Goal: Task Accomplishment & Management: Manage account settings

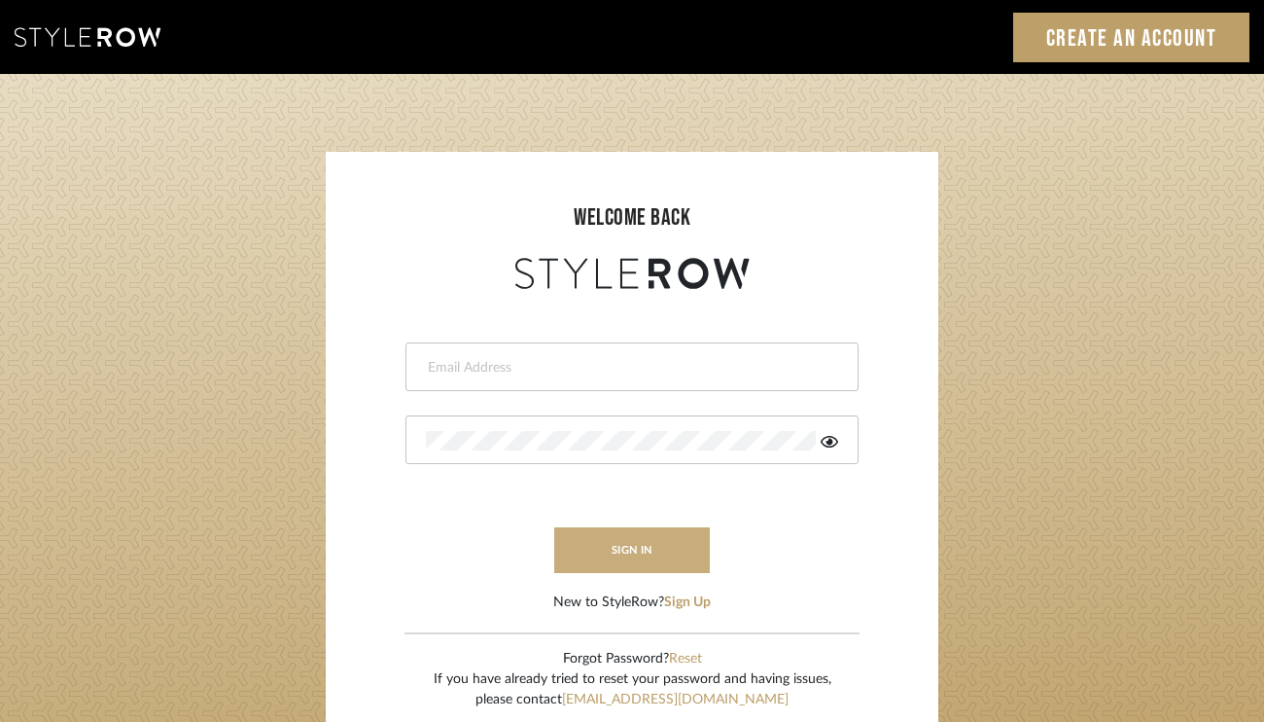
type input "[PERSON_NAME][EMAIL_ADDRESS][DOMAIN_NAME]"
click at [636, 554] on button "sign in" at bounding box center [632, 550] width 156 height 46
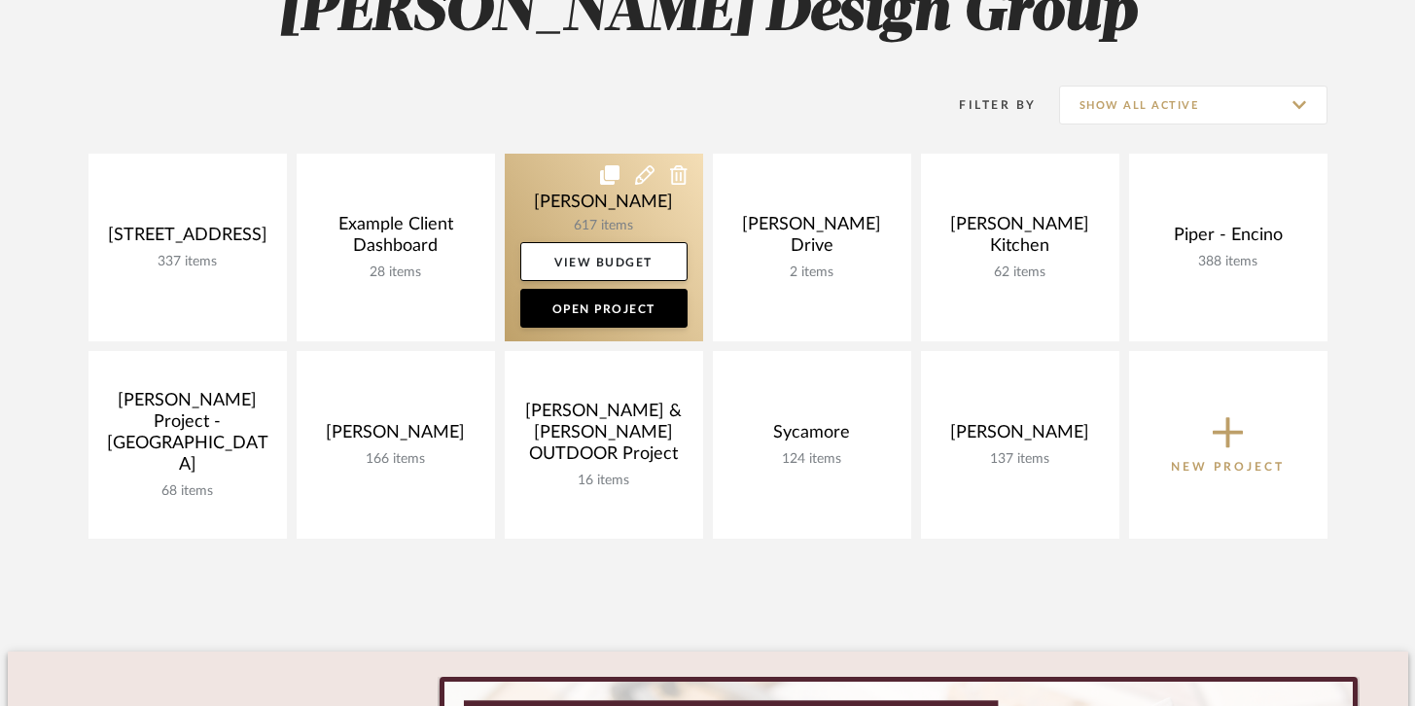
scroll to position [376, 0]
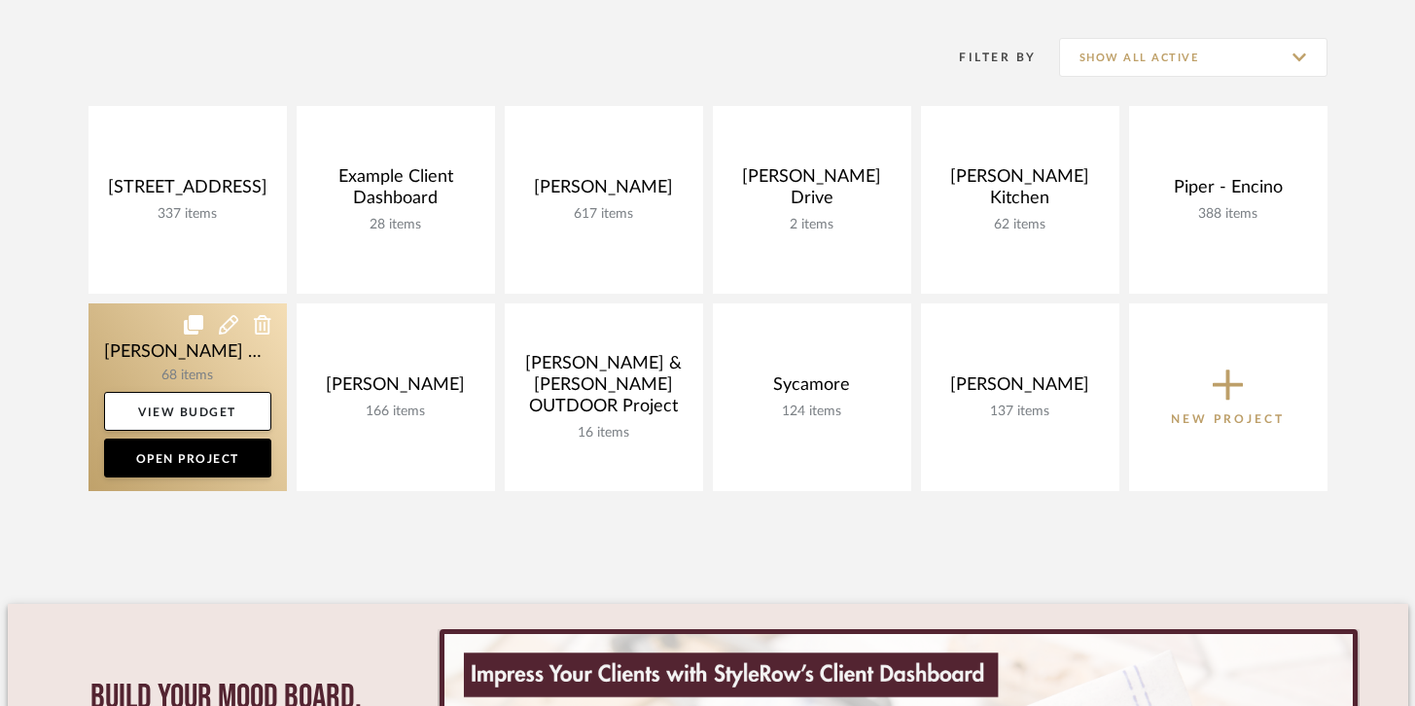
click at [166, 335] on link at bounding box center [187, 397] width 198 height 188
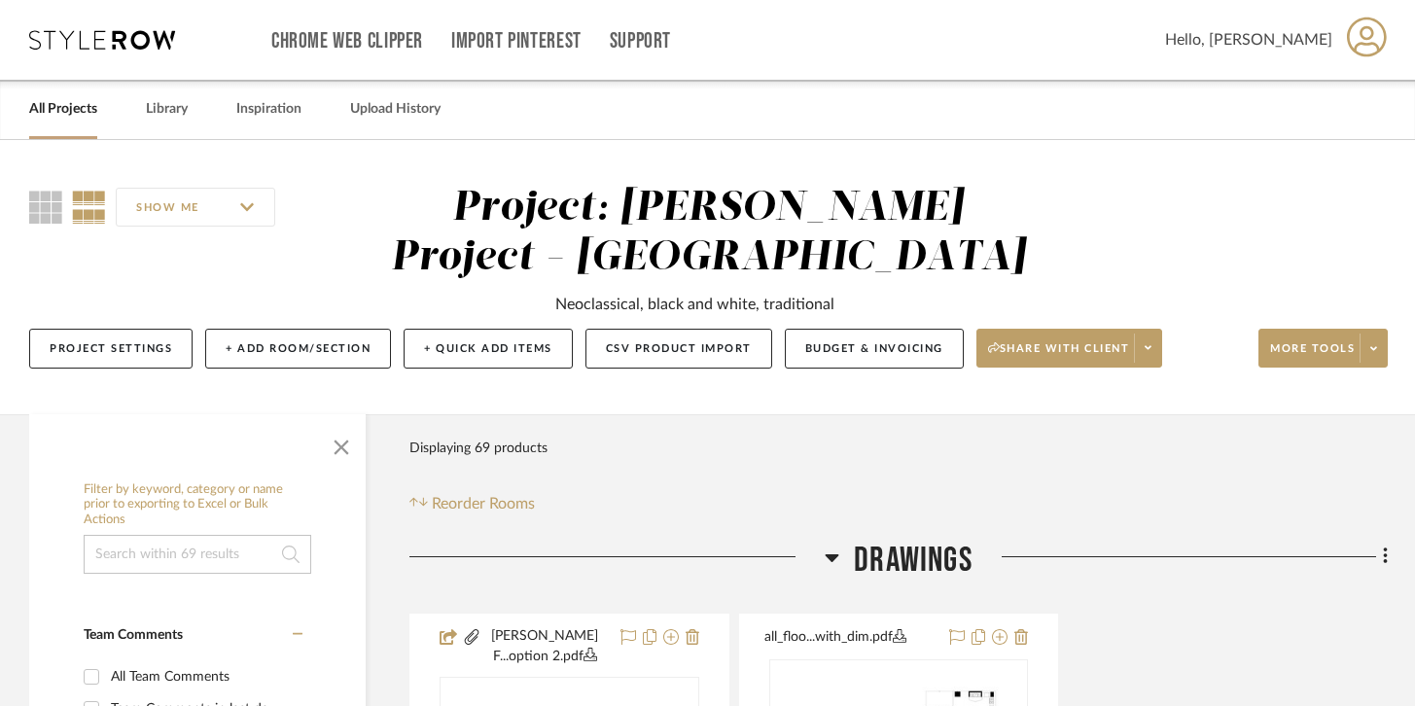
click at [889, 540] on span "Drawings" at bounding box center [913, 561] width 119 height 42
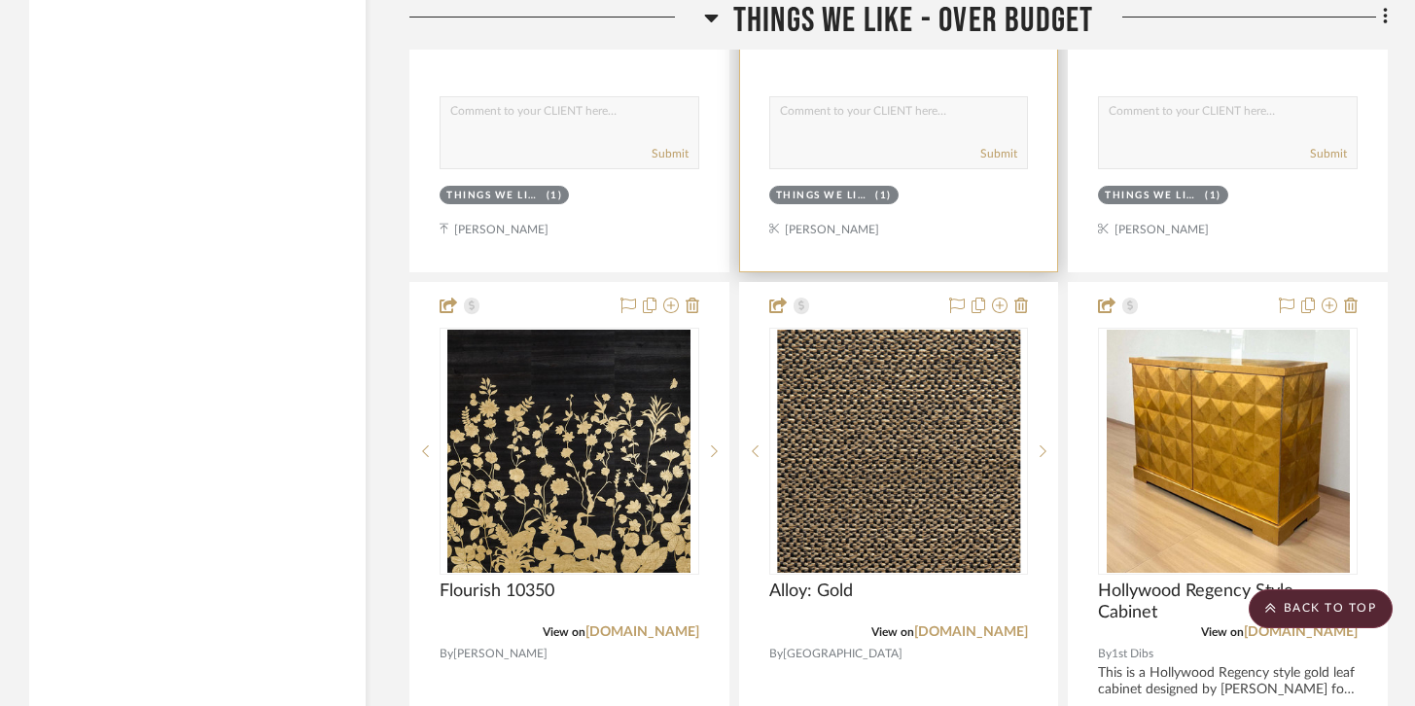
scroll to position [8007, 0]
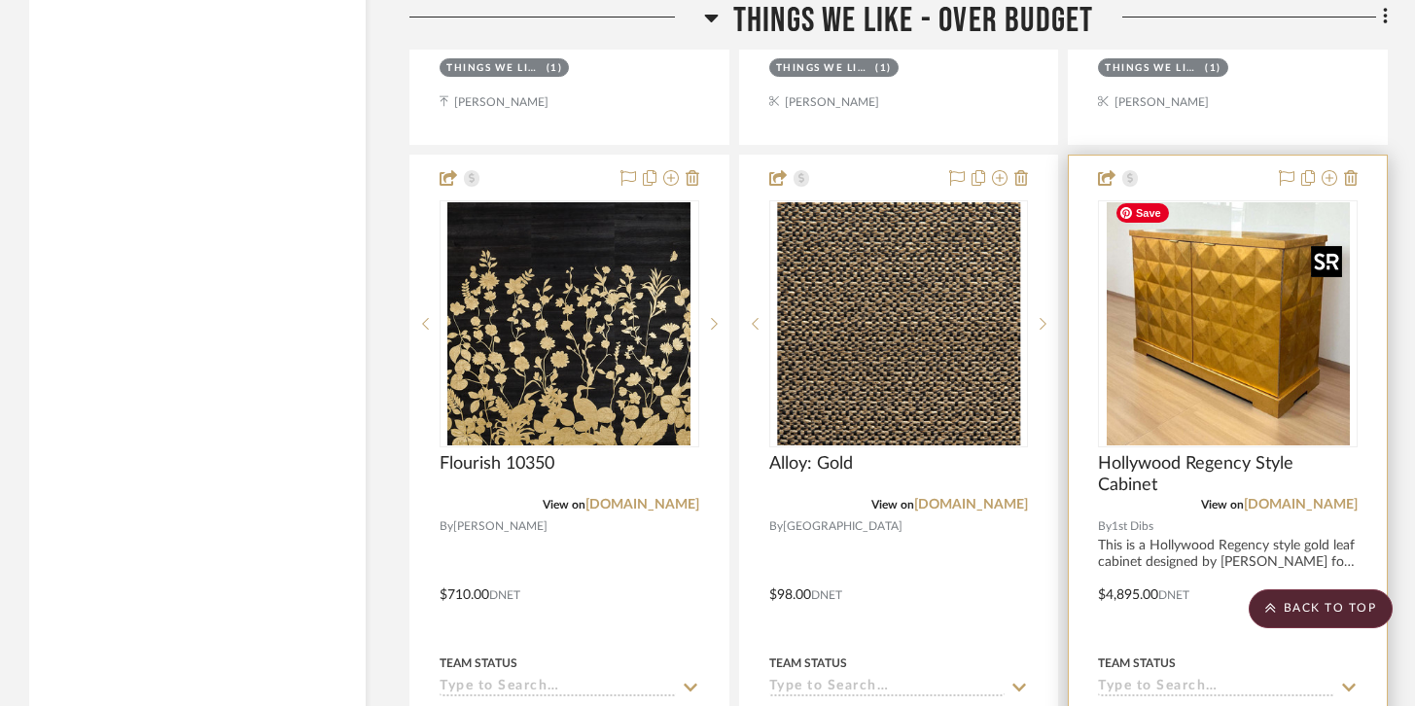
click at [1306, 357] on img "0" at bounding box center [1228, 323] width 243 height 243
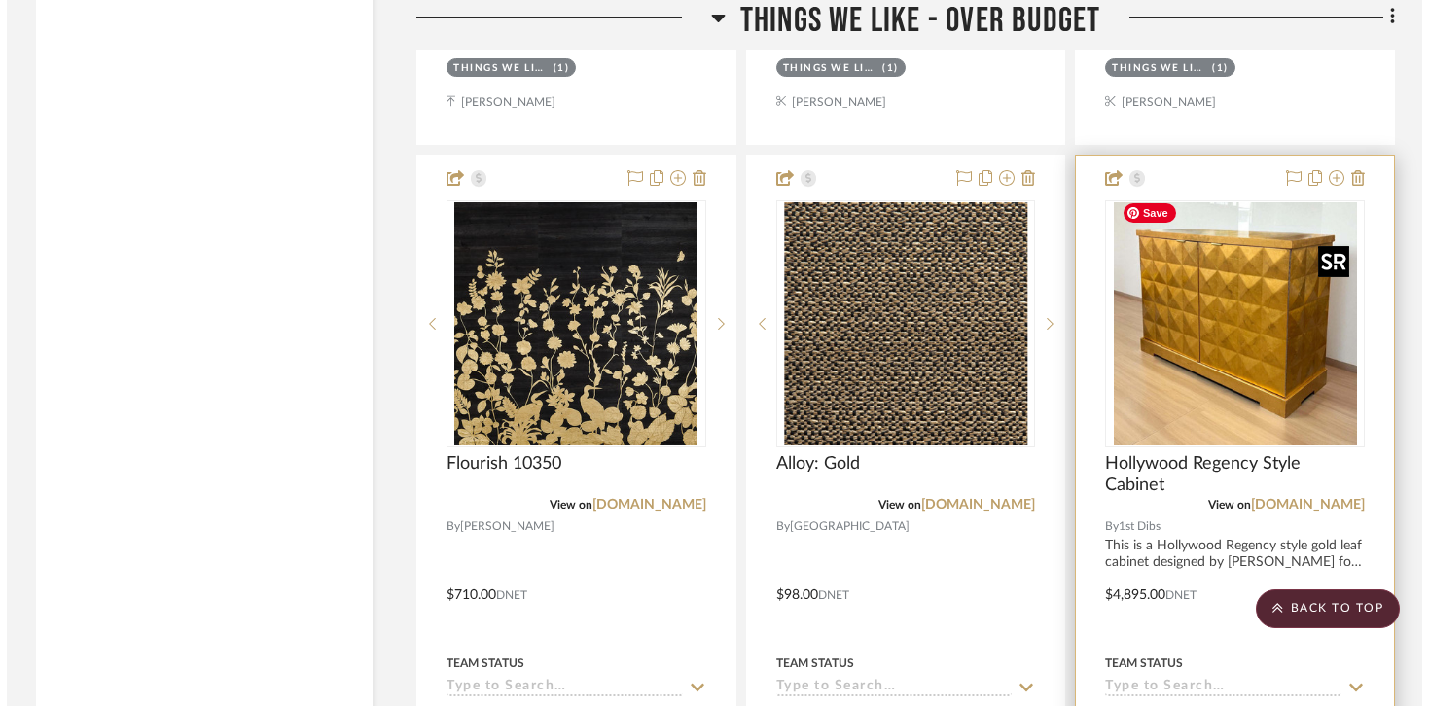
scroll to position [0, 0]
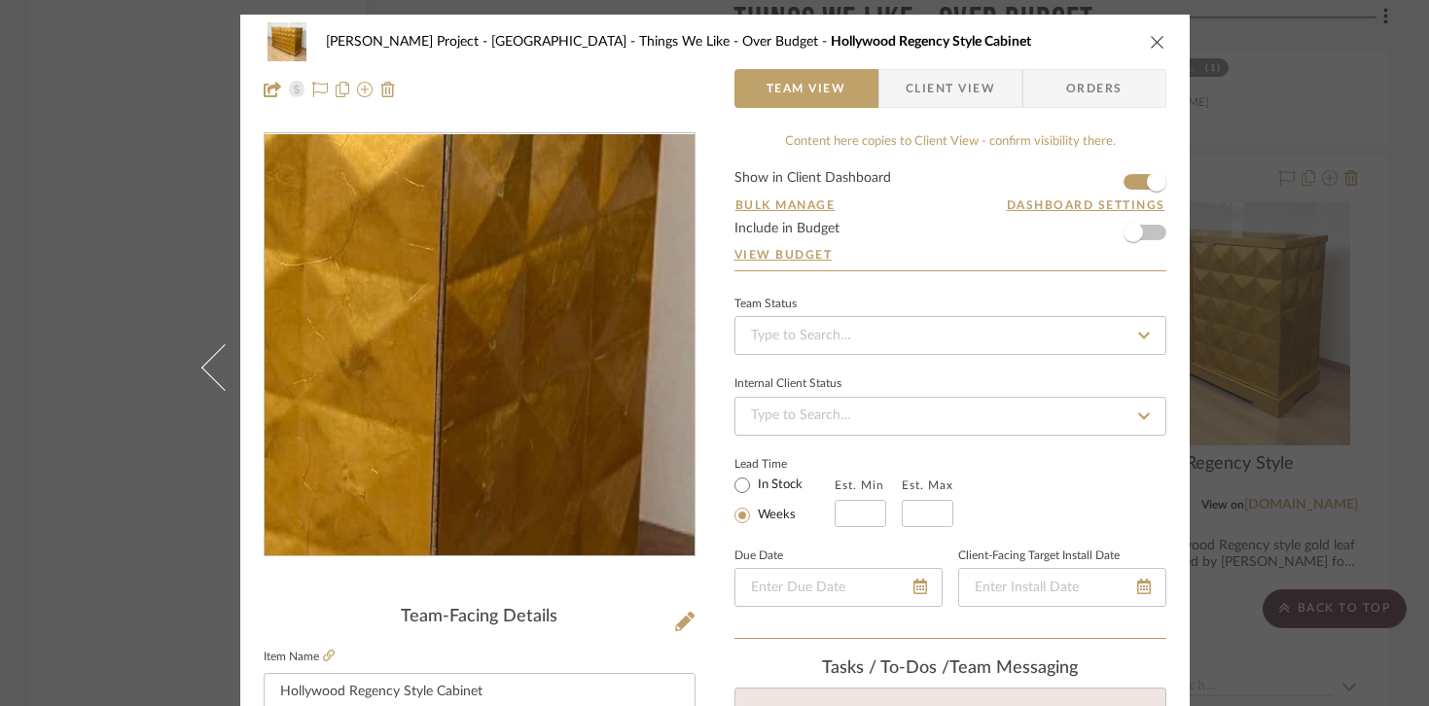
click at [576, 344] on img "0" at bounding box center [479, 345] width 422 height 422
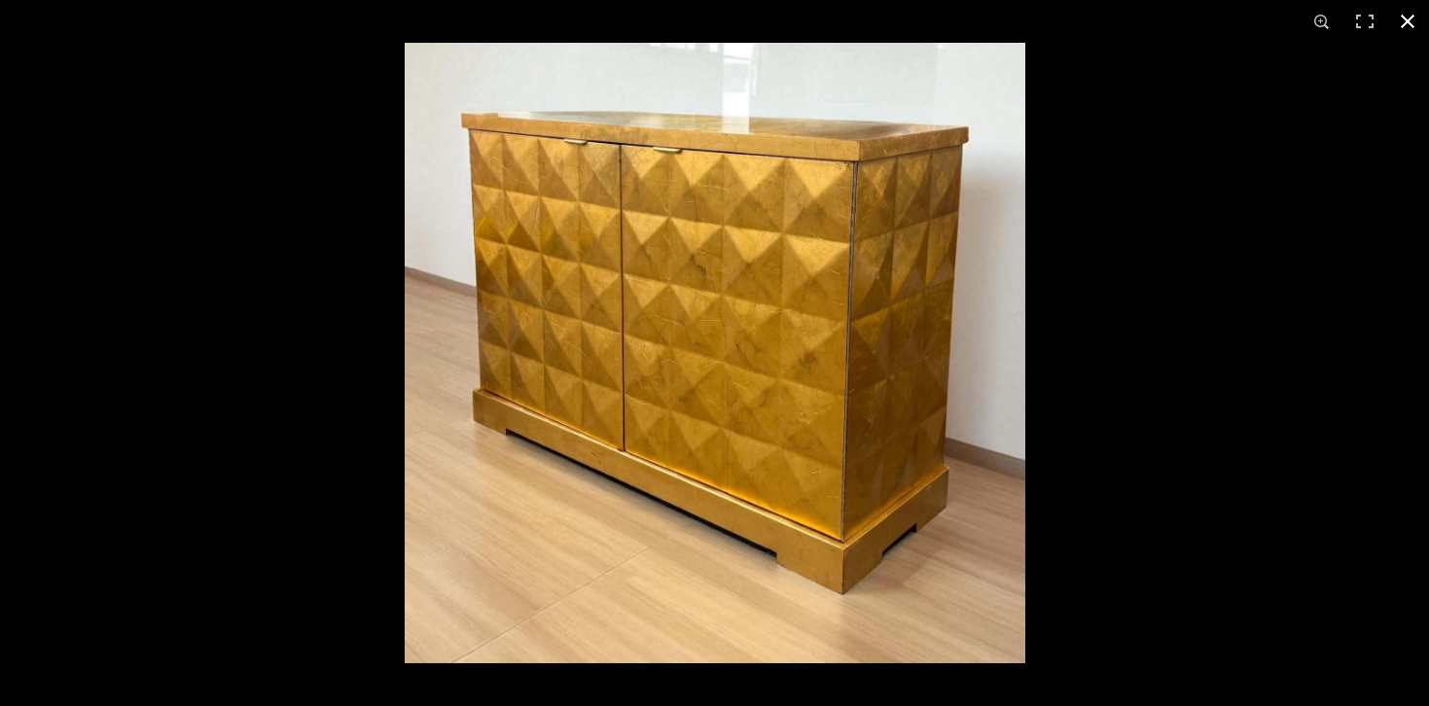
click at [1395, 24] on button at bounding box center [1407, 21] width 43 height 43
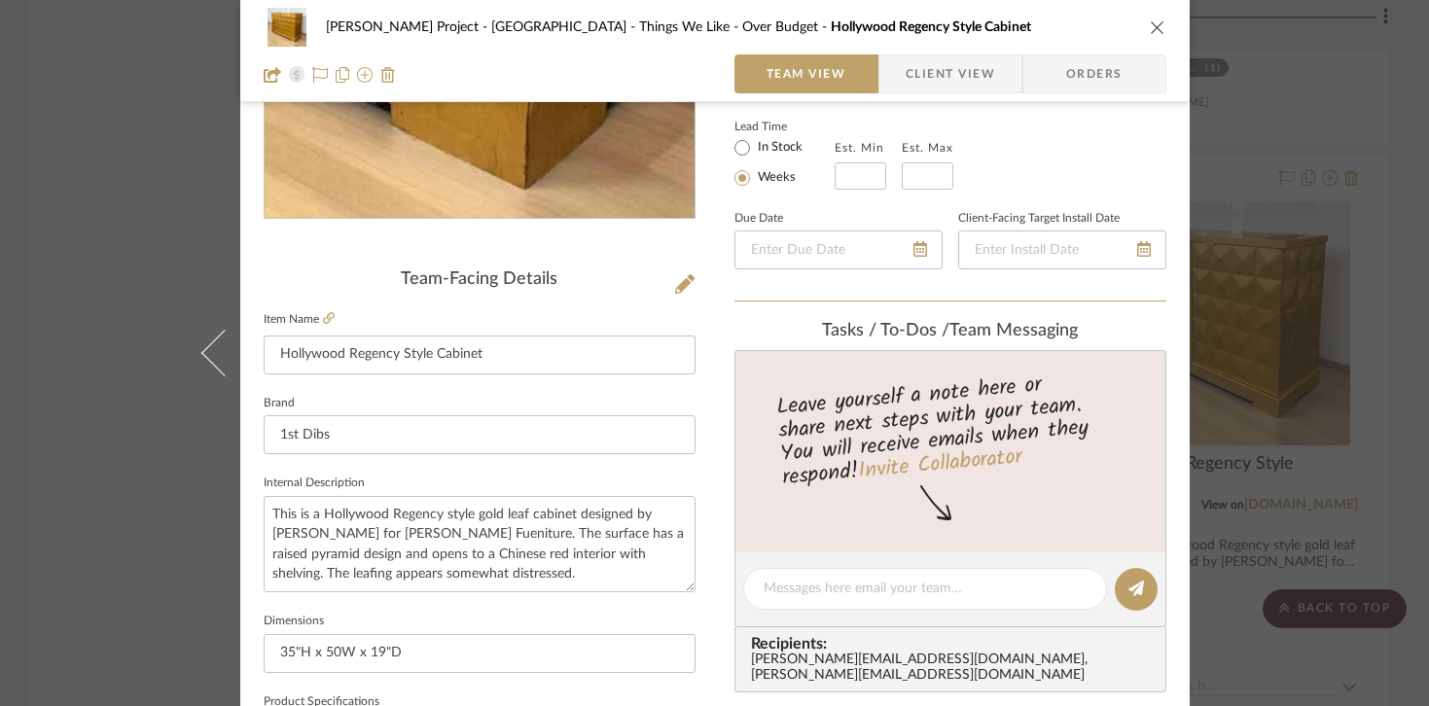
scroll to position [436, 0]
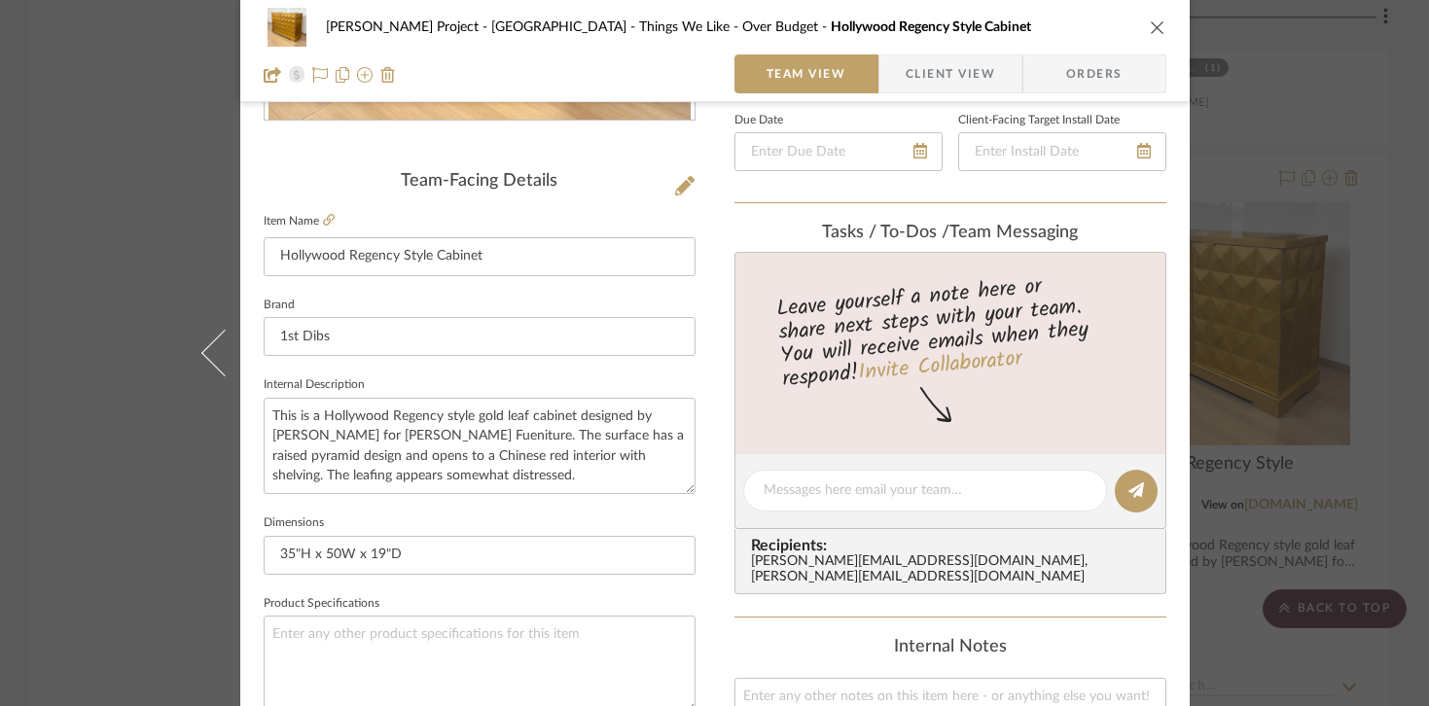
click at [1152, 41] on div "[PERSON_NAME] Project - [GEOGRAPHIC_DATA] Things We Like - Over Budget Hollywoo…" at bounding box center [715, 27] width 902 height 39
click at [1149, 20] on icon "close" at bounding box center [1157, 27] width 16 height 16
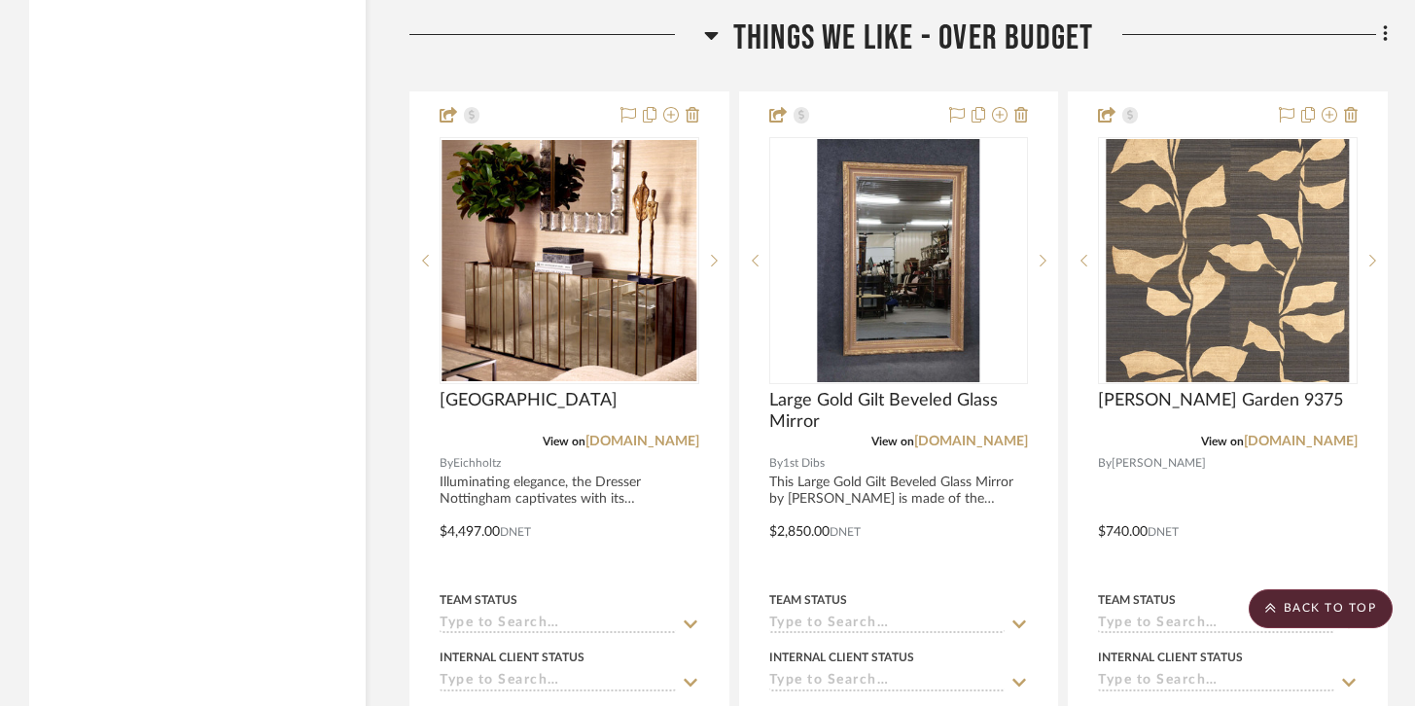
scroll to position [7175, 0]
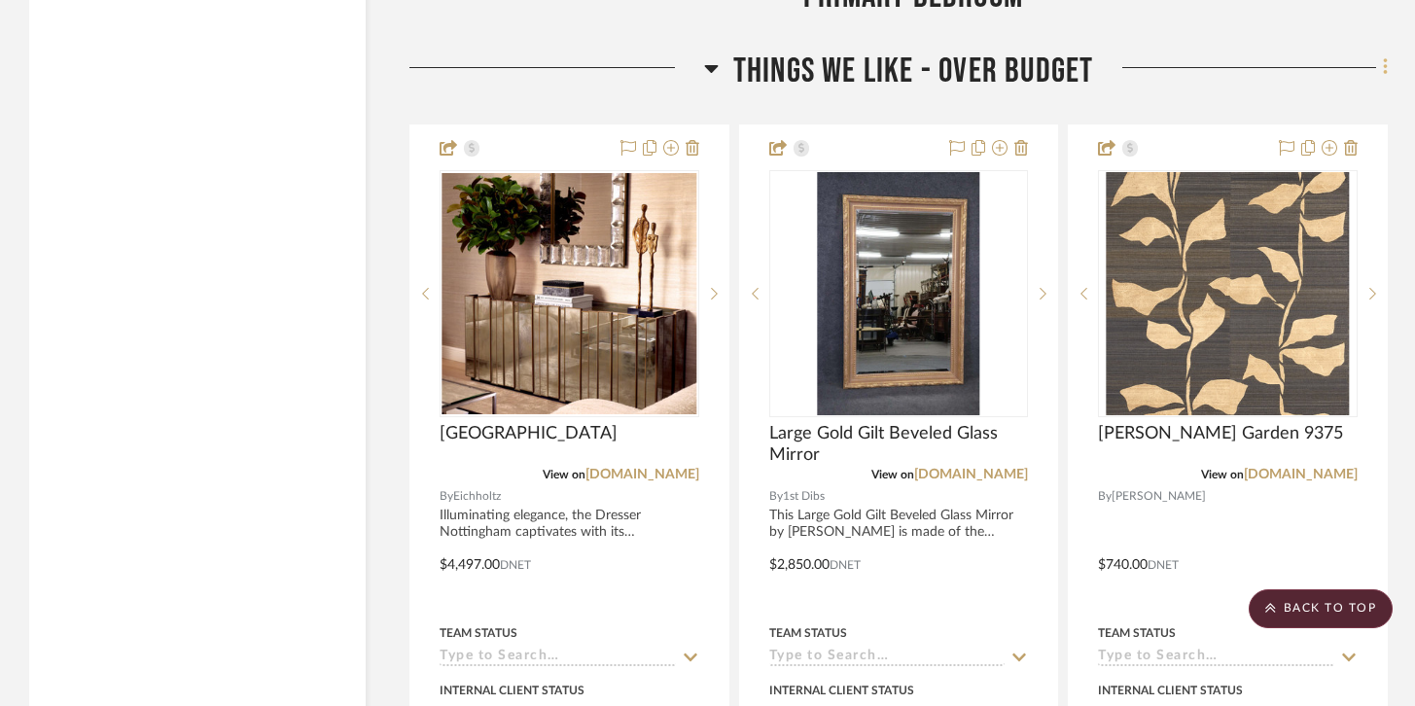
click at [1384, 64] on icon at bounding box center [1386, 66] width 6 height 21
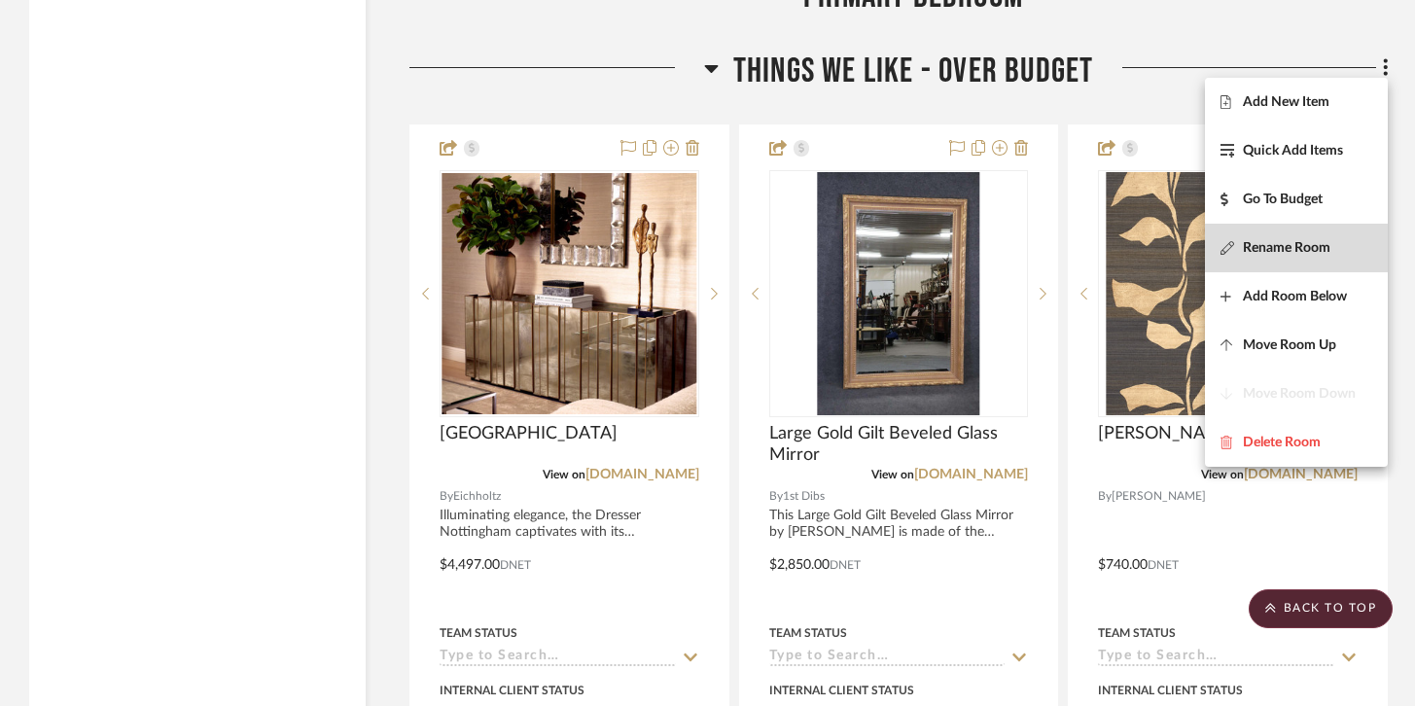
click at [1262, 239] on span "Rename Room" at bounding box center [1287, 247] width 88 height 17
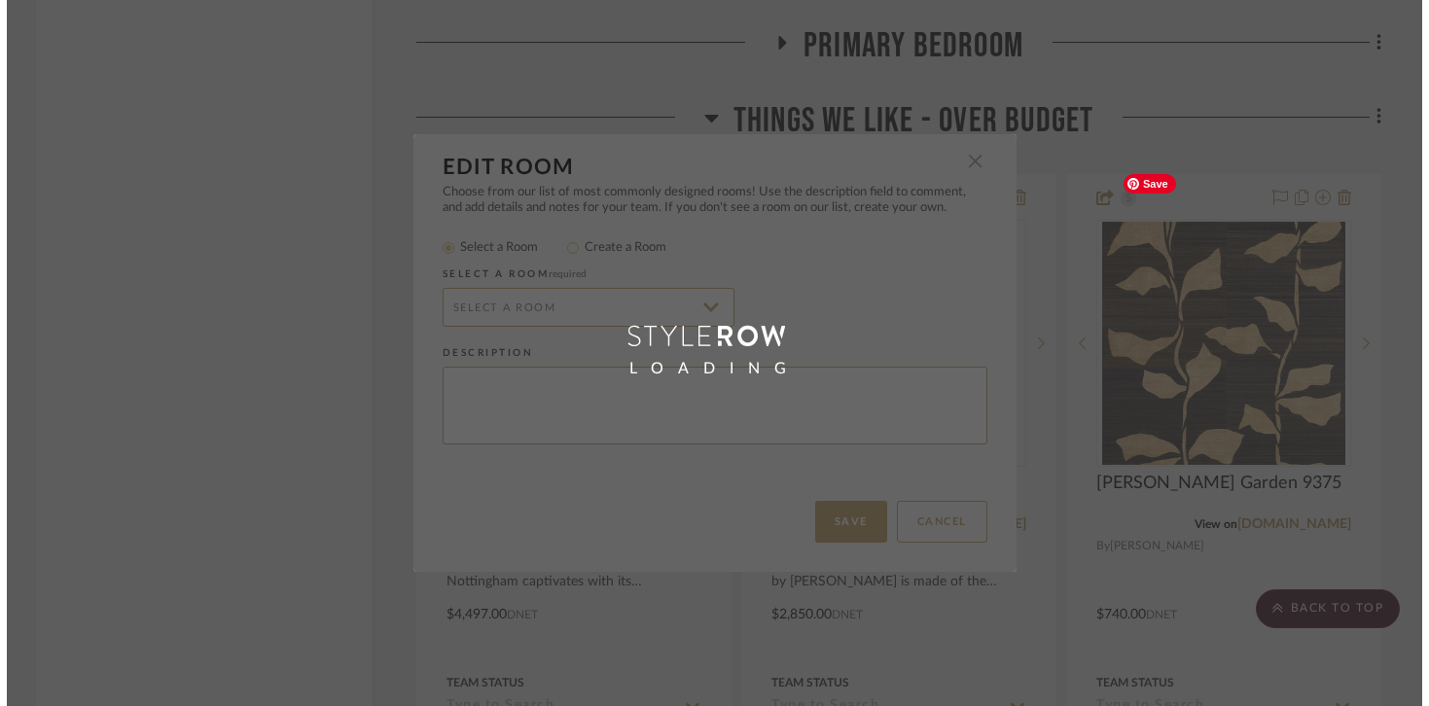
scroll to position [0, 0]
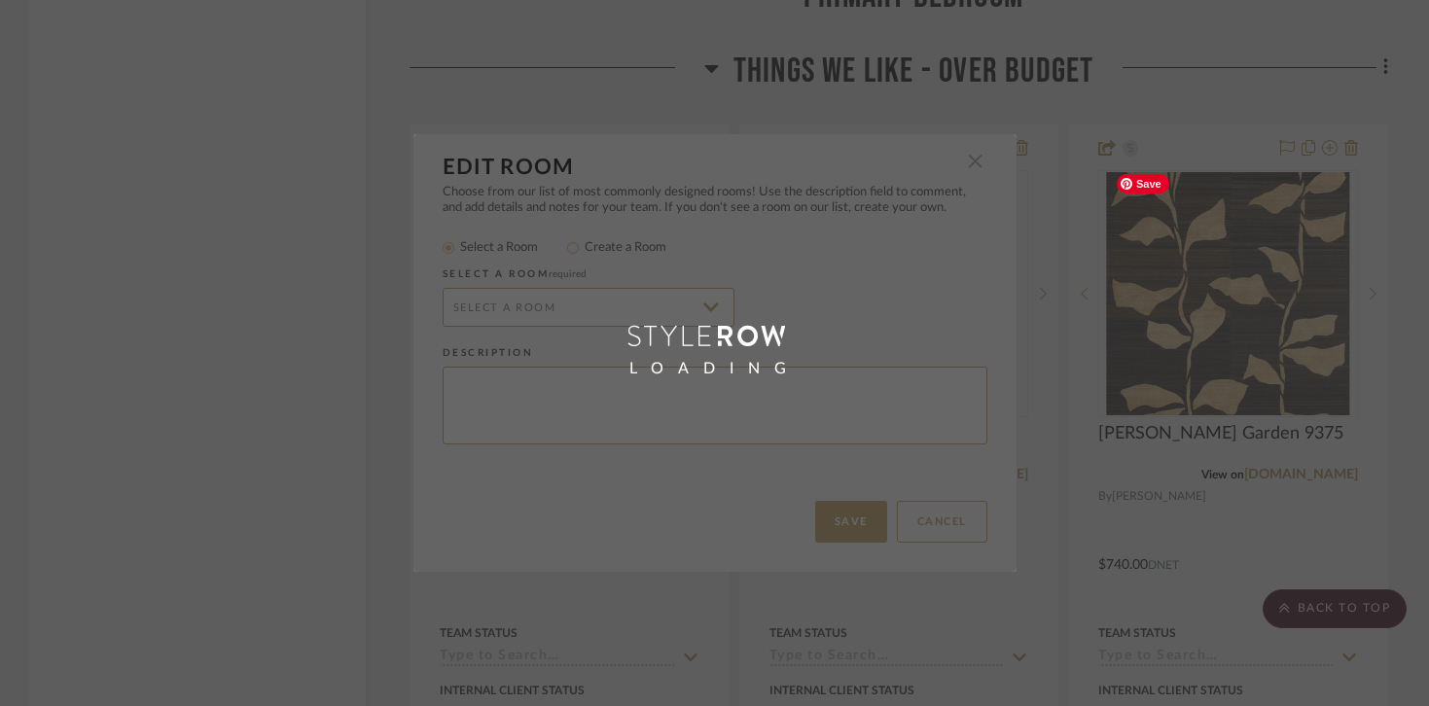
radio input "false"
radio input "true"
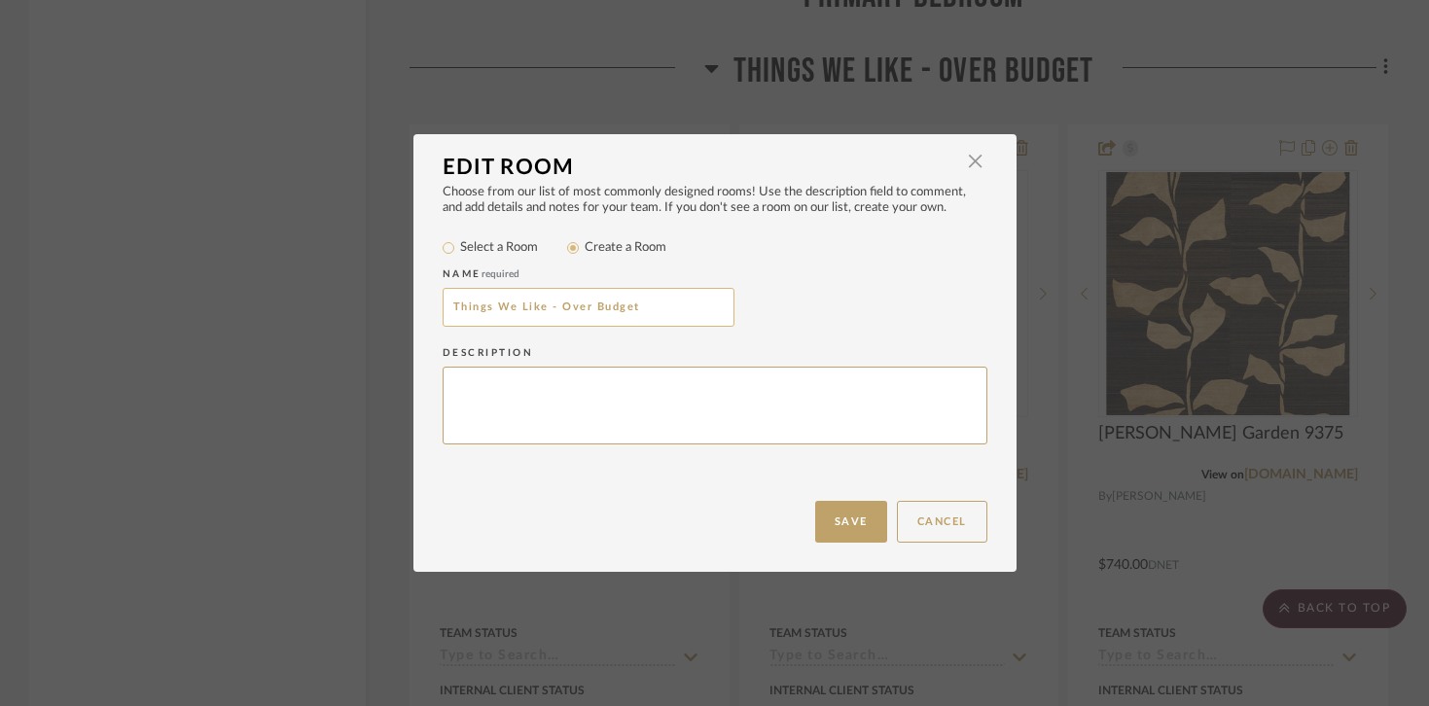
drag, startPoint x: 650, startPoint y: 306, endPoint x: 550, endPoint y: 308, distance: 99.2
click at [550, 308] on input "Things We Like - Over Budget" at bounding box center [588, 307] width 292 height 39
type input "Things We Like - TBD"
click at [856, 532] on button "Save" at bounding box center [851, 522] width 72 height 42
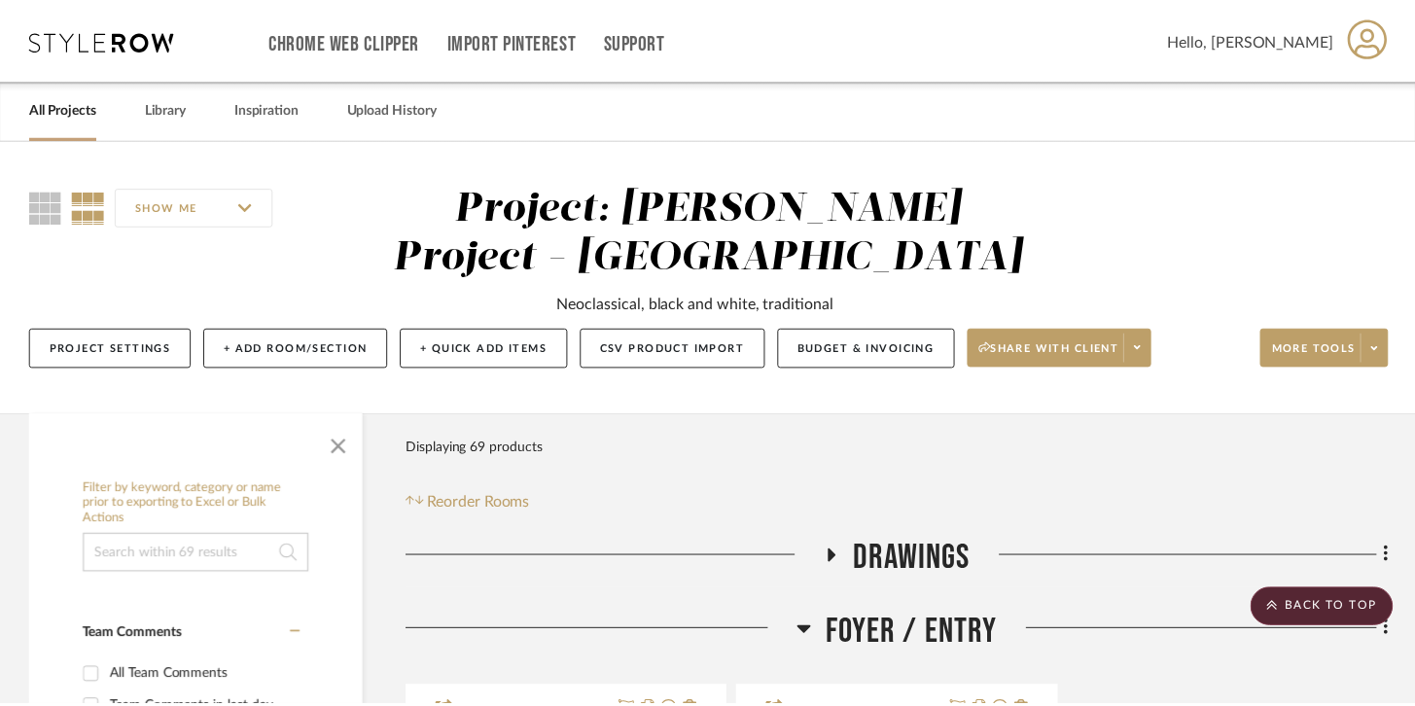
scroll to position [7175, 0]
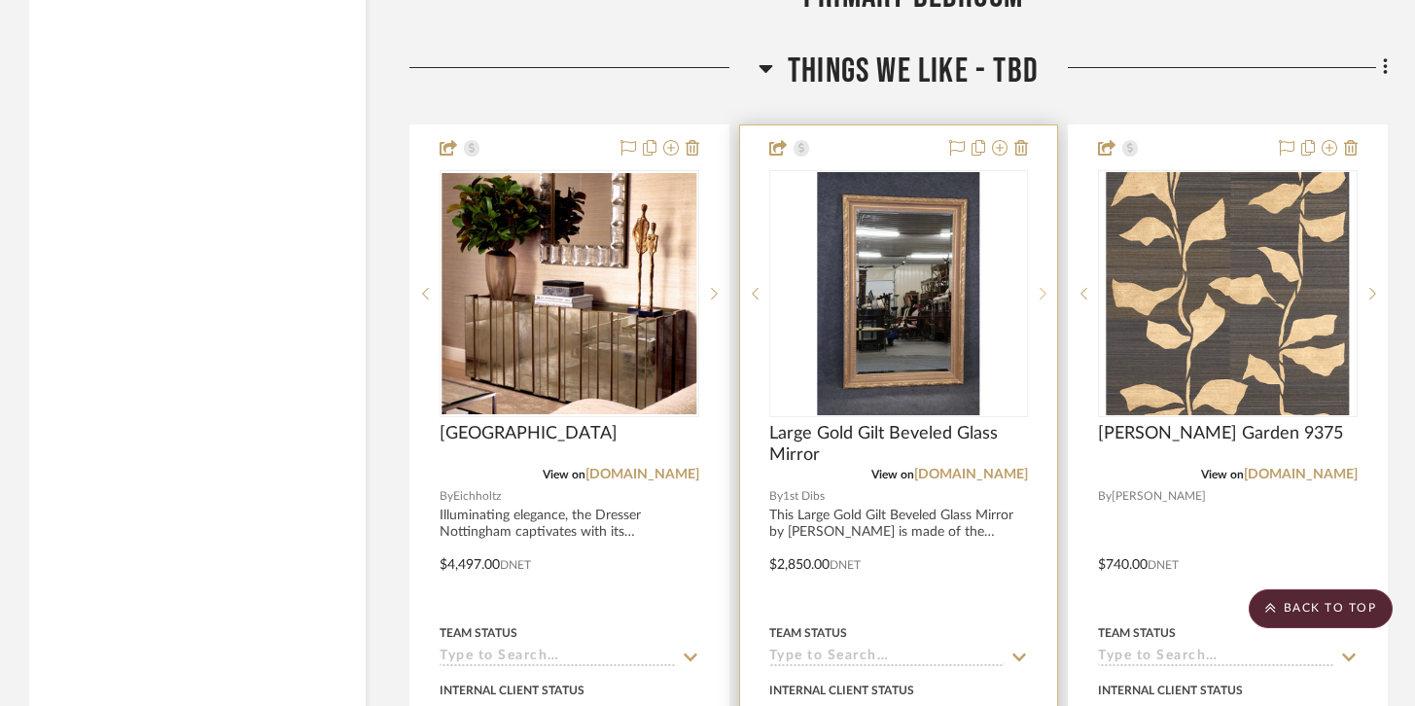
click at [1046, 287] on sr-next-btn at bounding box center [1042, 294] width 29 height 14
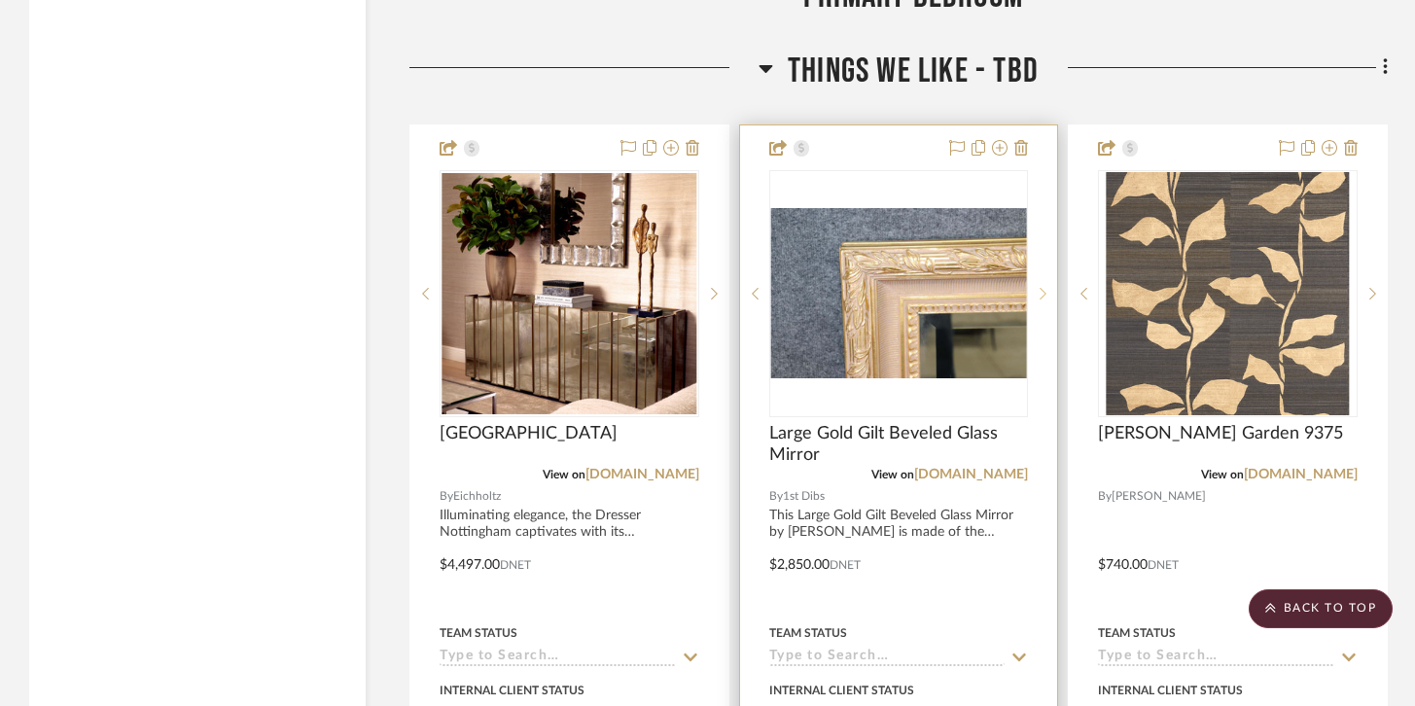
click at [1046, 287] on sr-next-btn at bounding box center [1042, 294] width 29 height 14
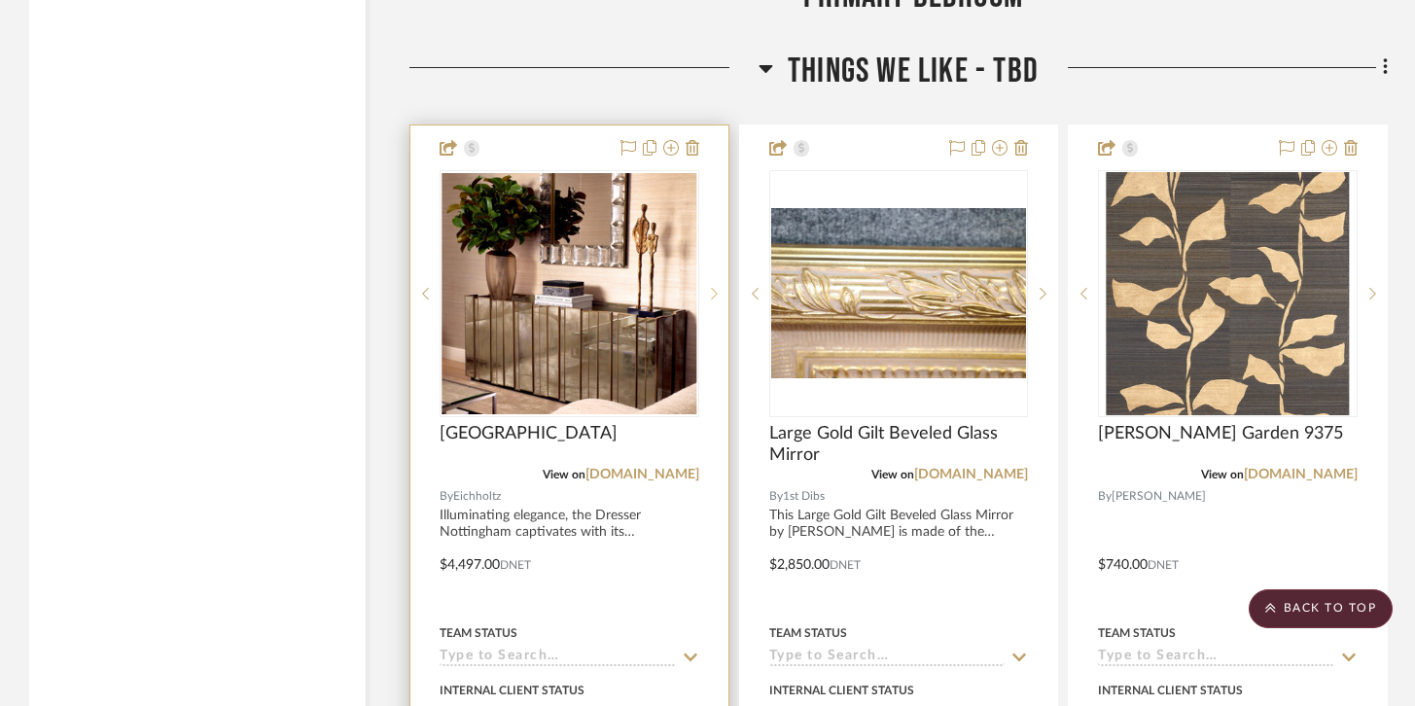
click at [706, 267] on div at bounding box center [713, 293] width 29 height 247
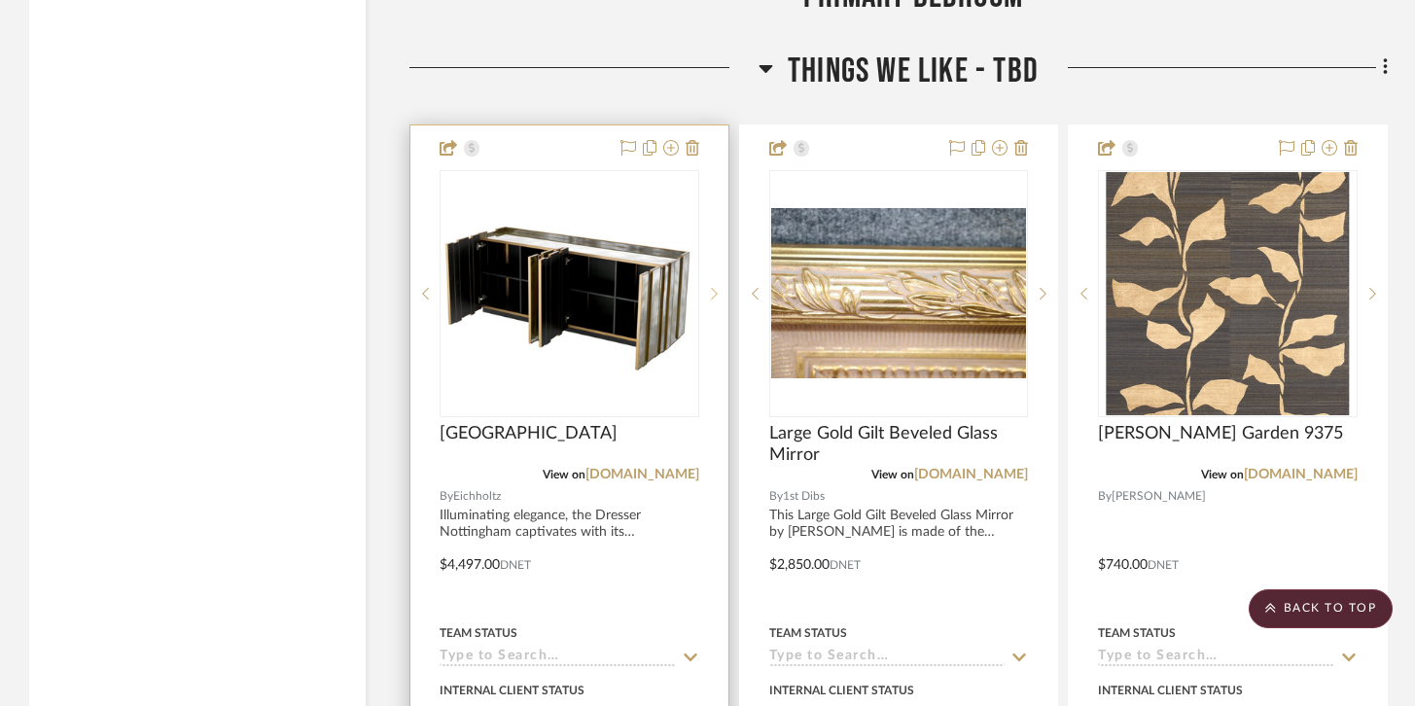
click at [706, 267] on div at bounding box center [713, 293] width 29 height 247
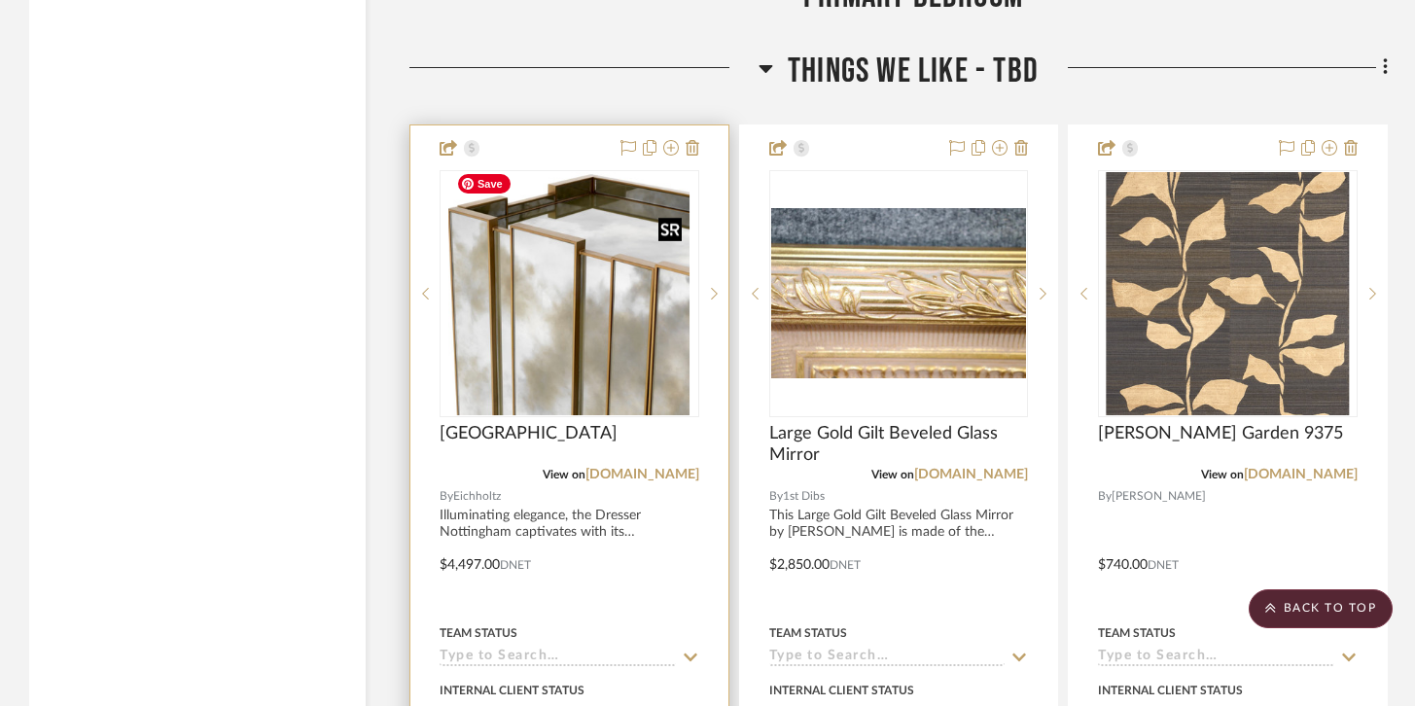
click at [613, 289] on img "2" at bounding box center [568, 293] width 241 height 243
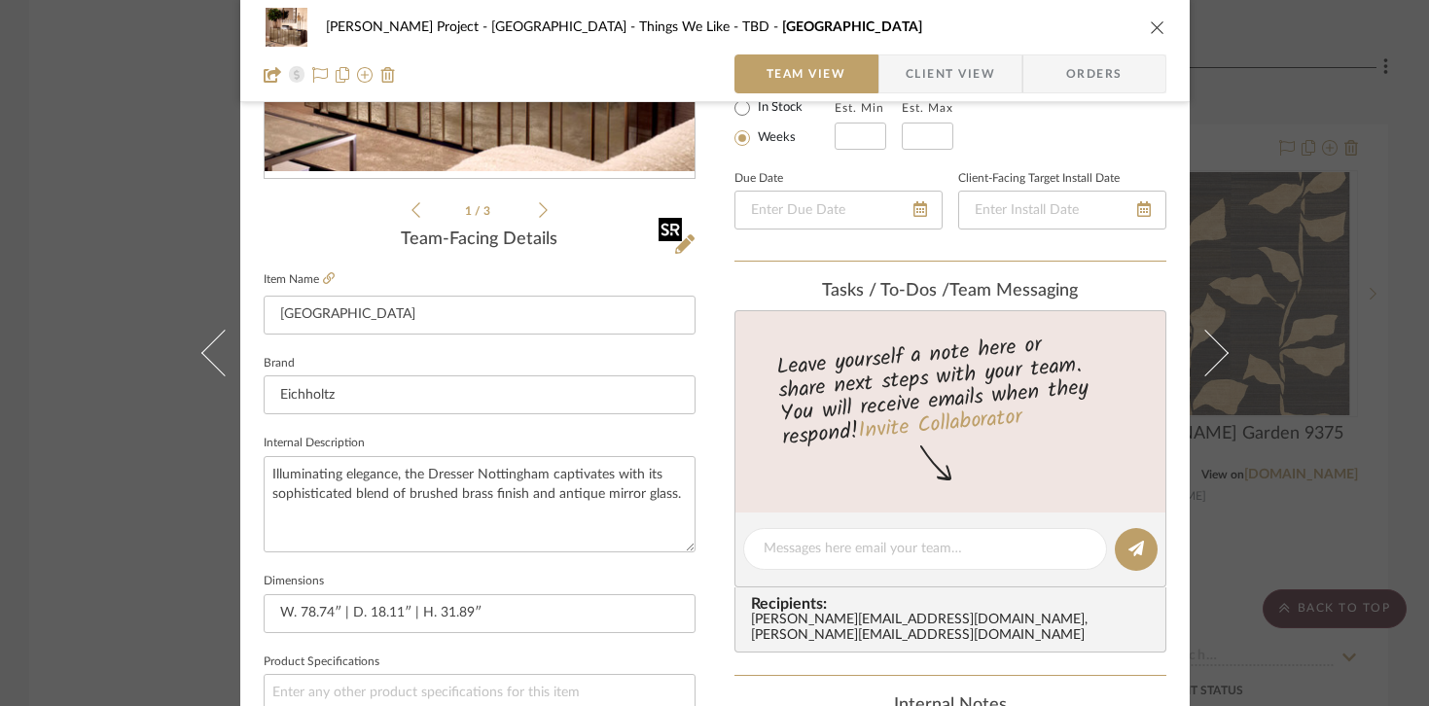
scroll to position [381, 0]
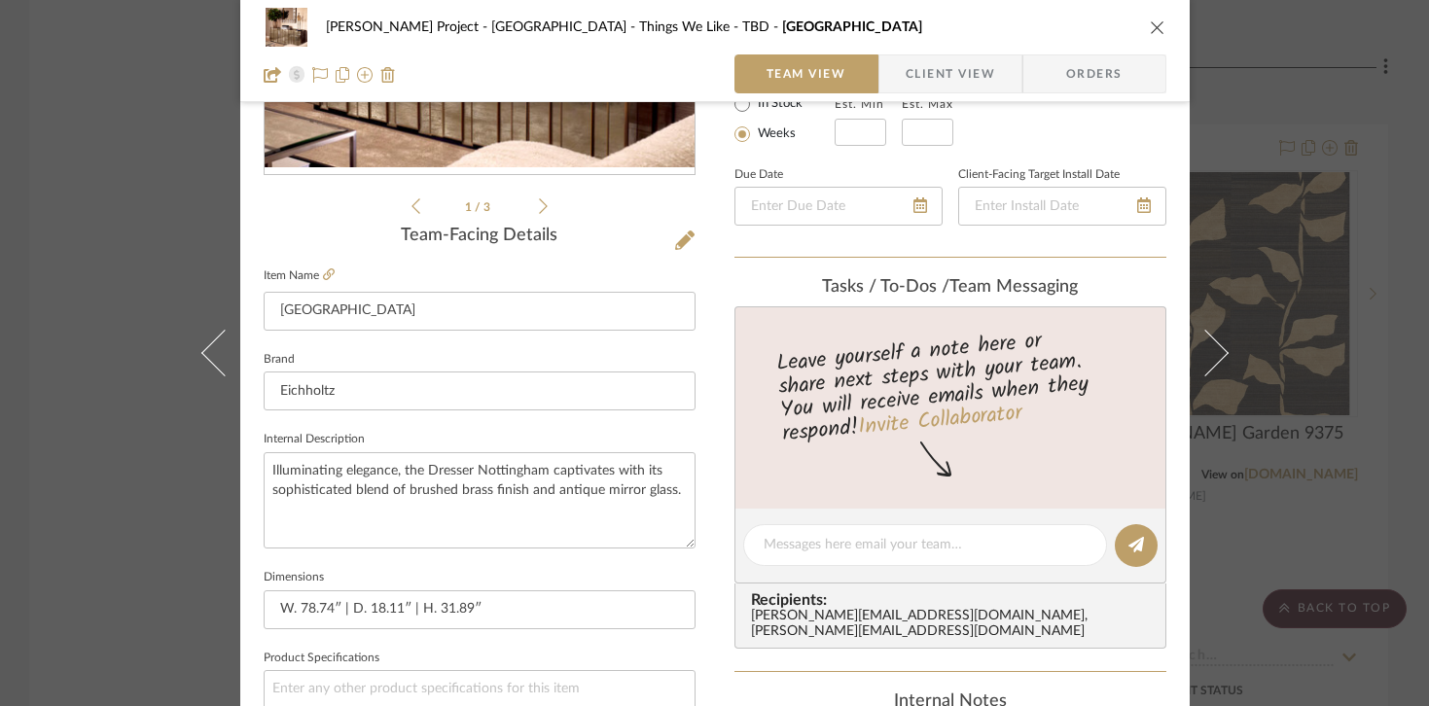
click at [539, 207] on icon at bounding box center [543, 206] width 9 height 18
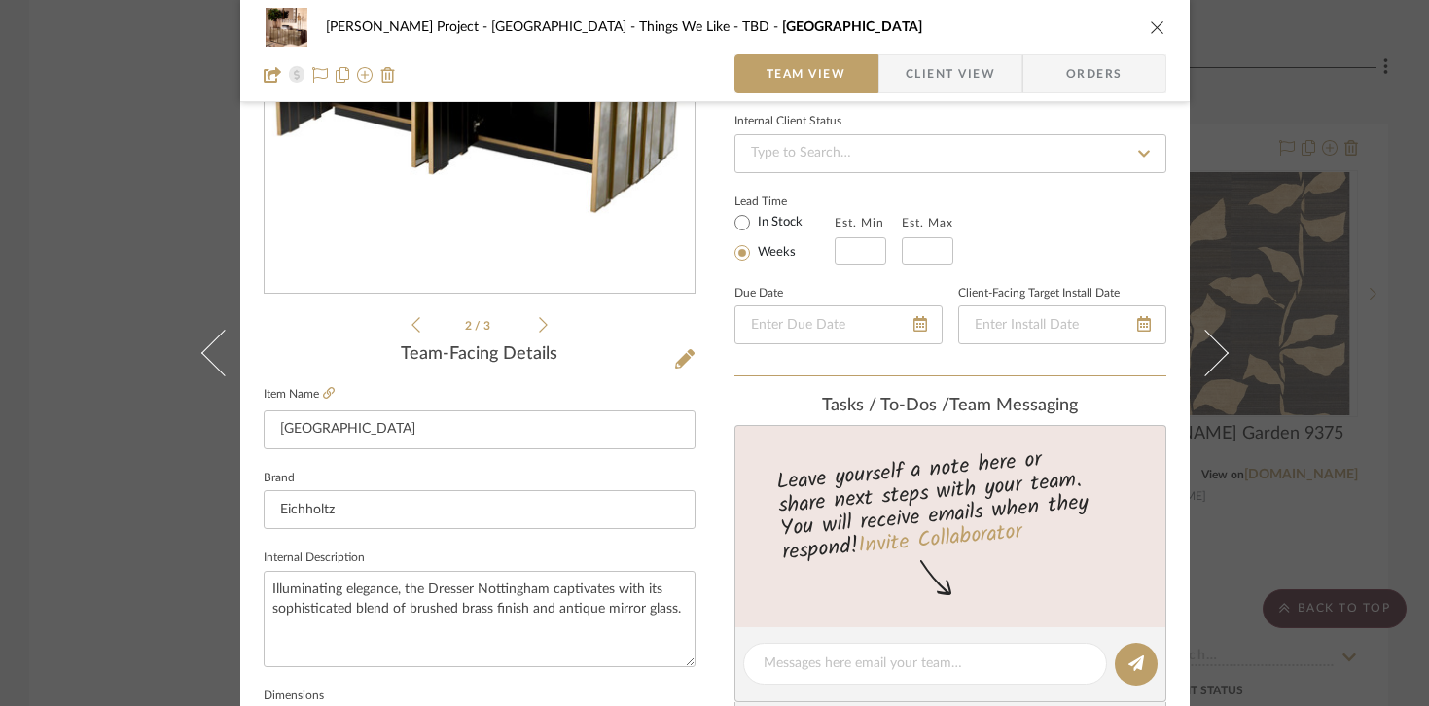
scroll to position [206, 0]
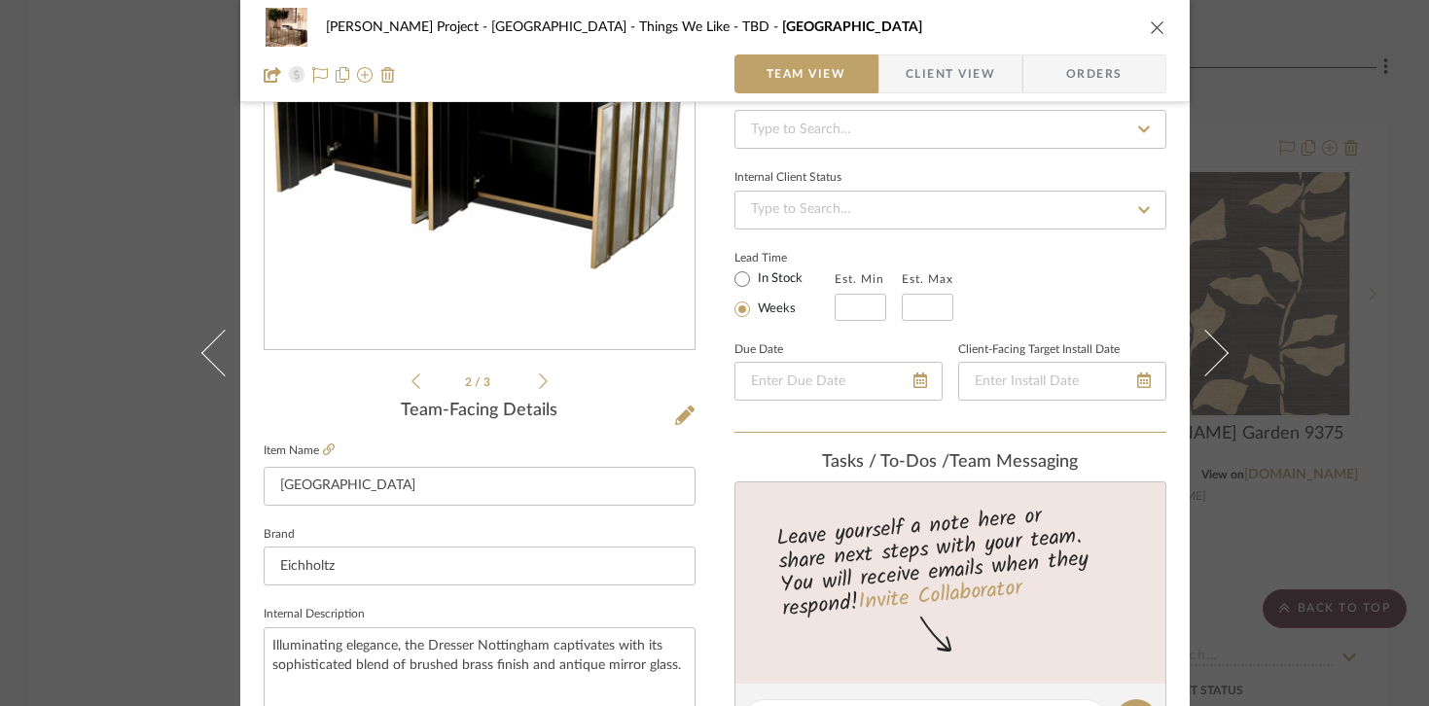
click at [411, 380] on icon at bounding box center [415, 381] width 9 height 16
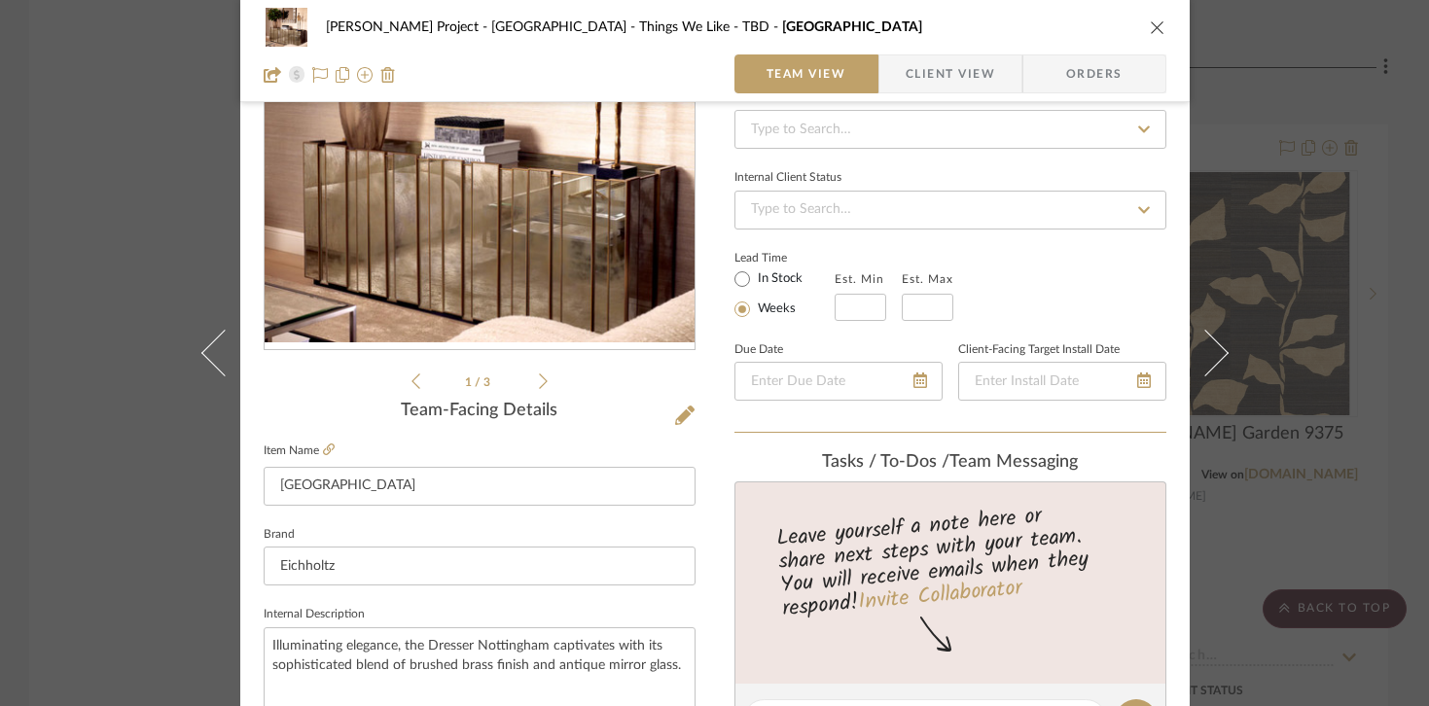
click at [1149, 30] on icon "close" at bounding box center [1157, 27] width 16 height 16
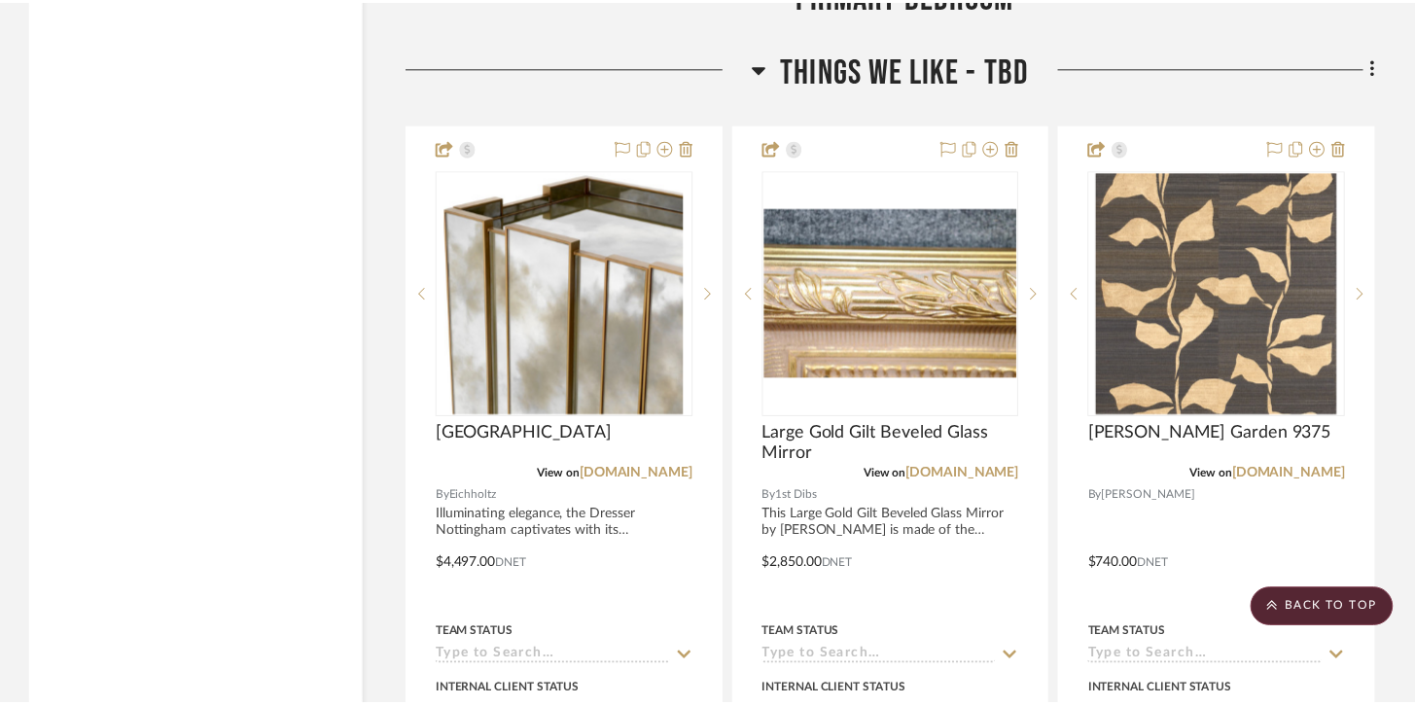
scroll to position [7175, 0]
